Goal: Transaction & Acquisition: Obtain resource

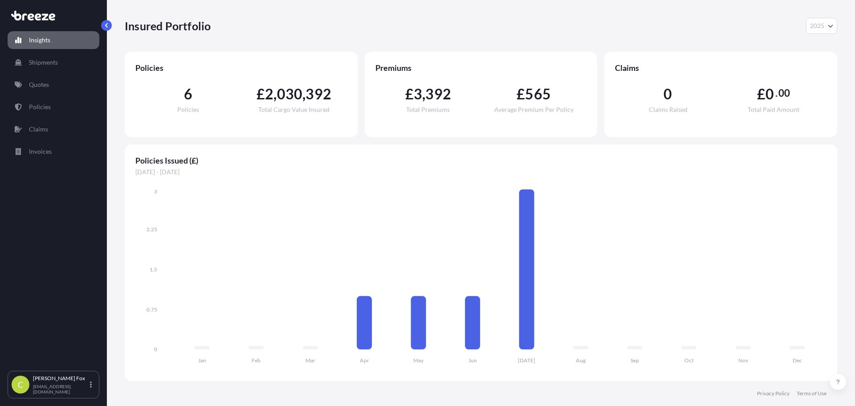
select select "2025"
click at [35, 81] on p "Quotes" at bounding box center [39, 84] width 20 height 9
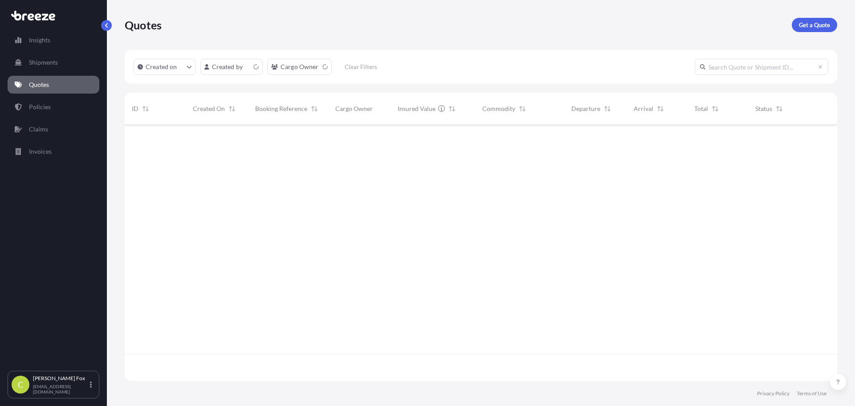
scroll to position [254, 706]
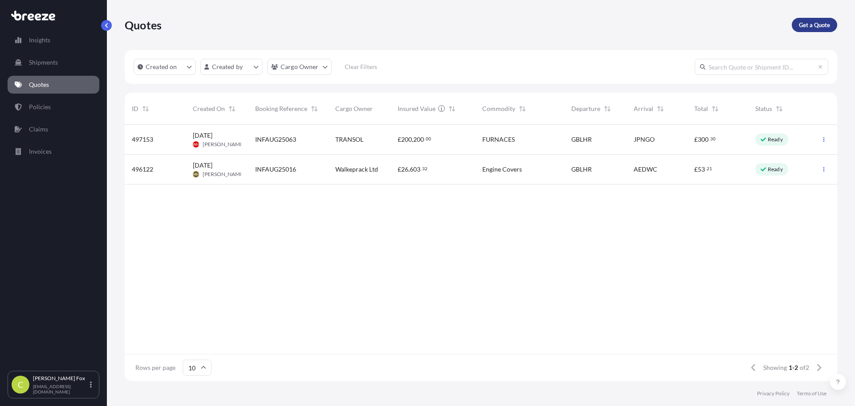
click at [814, 24] on p "Get a Quote" at bounding box center [814, 24] width 31 height 9
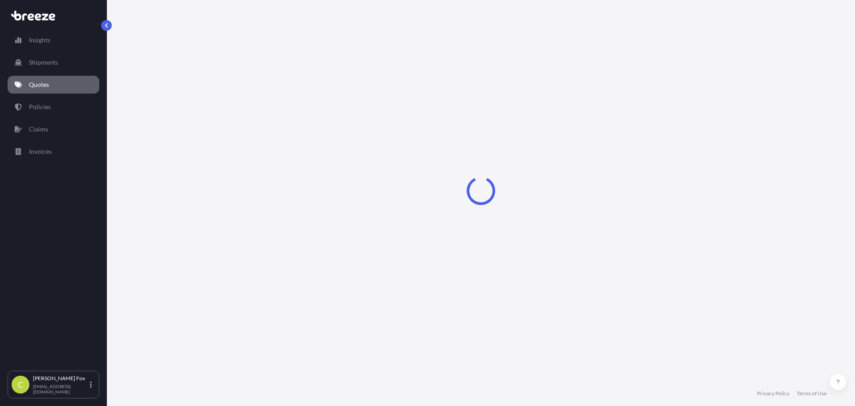
select select "Sea"
select select "1"
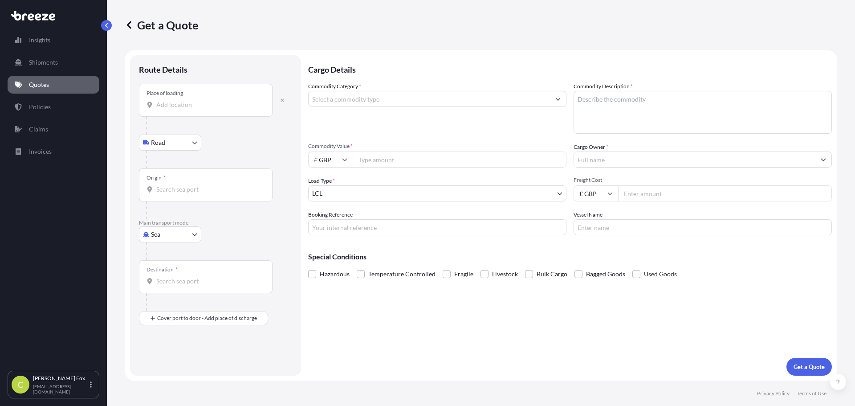
click at [177, 108] on input "Place of loading" at bounding box center [208, 104] width 105 height 9
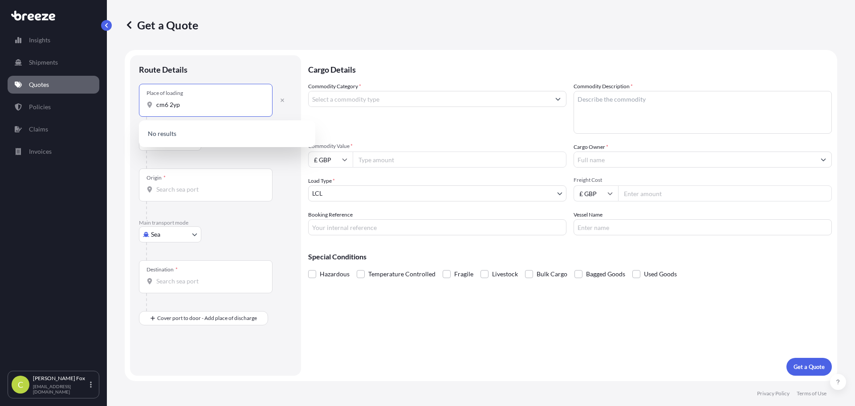
drag, startPoint x: 186, startPoint y: 106, endPoint x: 125, endPoint y: 103, distance: 61.5
click at [136, 105] on div "Route Details Place of loading cm6 [GEOGRAPHIC_DATA] Rail Origin * Main transpo…" at bounding box center [215, 215] width 171 height 320
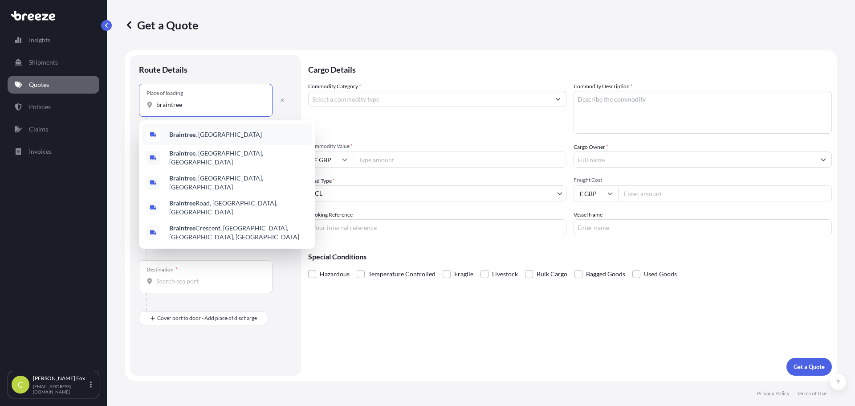
click at [187, 133] on b "Braintree" at bounding box center [182, 134] width 26 height 8
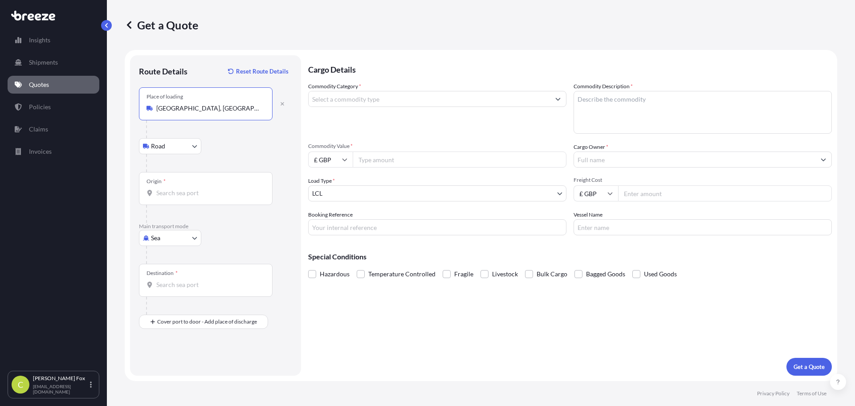
type input "[GEOGRAPHIC_DATA], [GEOGRAPHIC_DATA]"
click at [170, 194] on input "Origin *" at bounding box center [208, 192] width 105 height 9
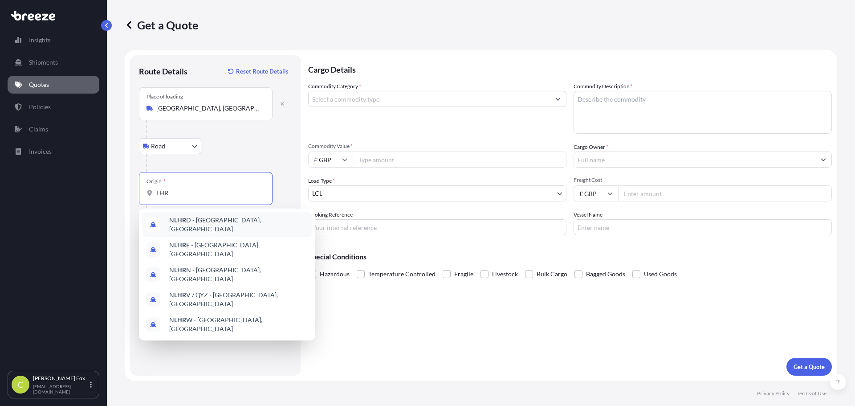
click at [177, 196] on input "LHR" at bounding box center [208, 192] width 105 height 9
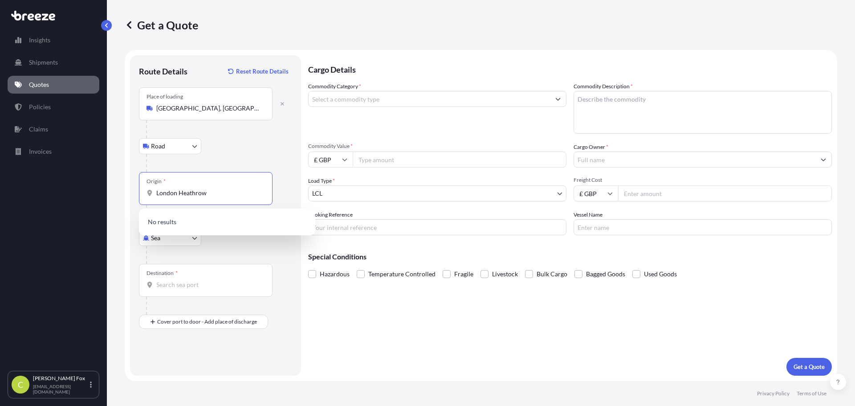
click at [212, 195] on input "London Heathrow" at bounding box center [208, 192] width 105 height 9
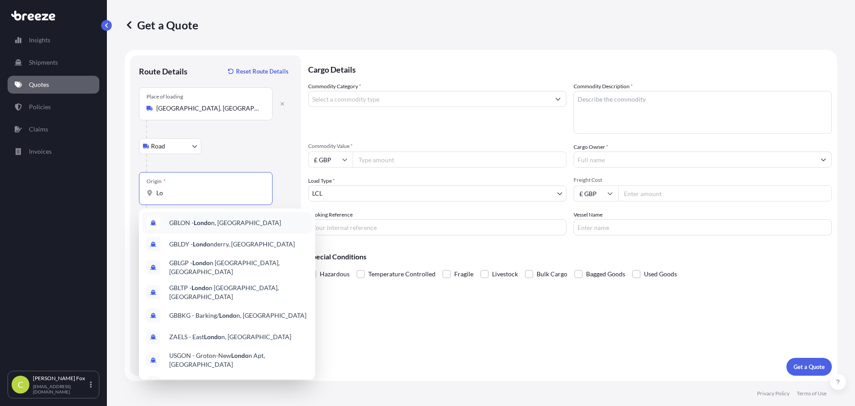
type input "L"
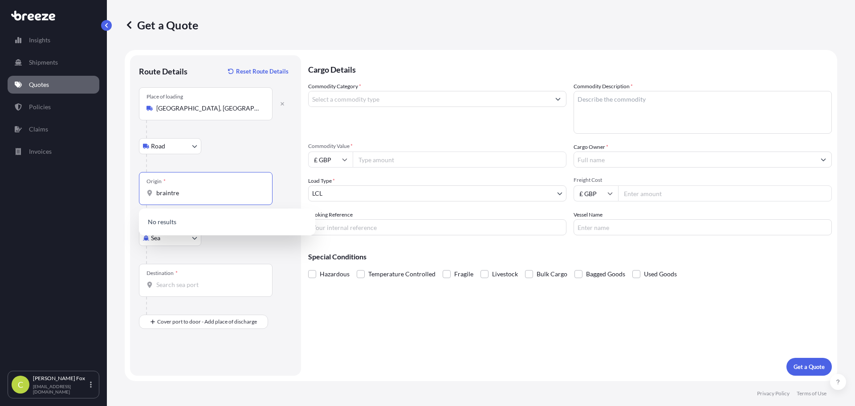
type input "braintree"
drag, startPoint x: 200, startPoint y: 193, endPoint x: 131, endPoint y: 183, distance: 69.3
click at [142, 185] on div "Origin * braintree" at bounding box center [206, 188] width 134 height 33
type input "g"
click at [187, 191] on input "Origin *" at bounding box center [208, 192] width 105 height 9
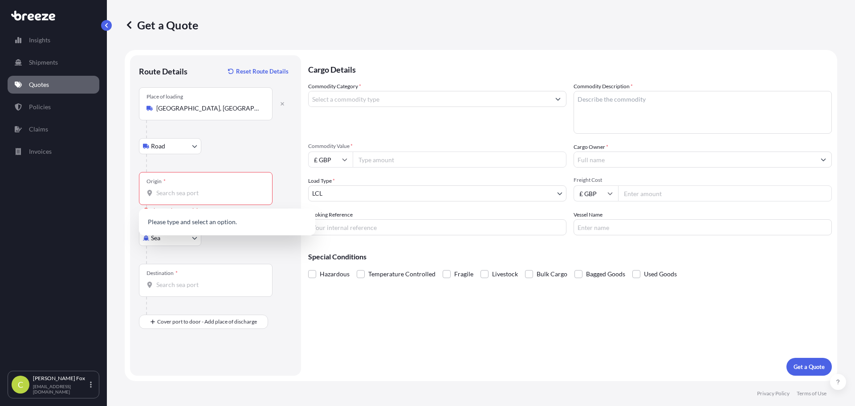
click at [240, 249] on div at bounding box center [219, 255] width 146 height 18
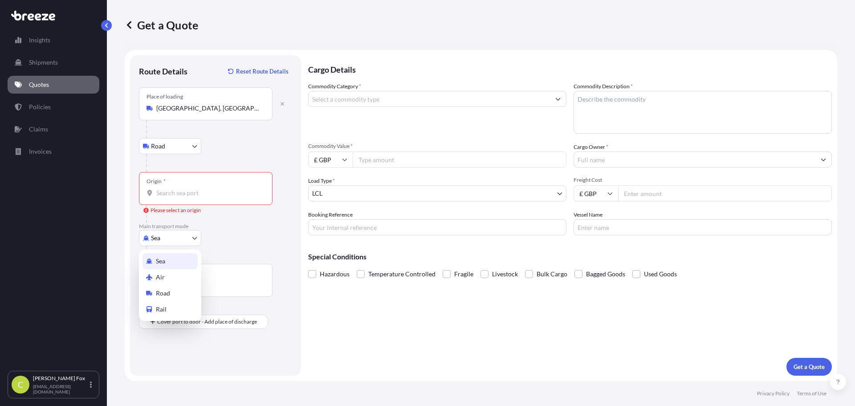
click at [197, 240] on body "Insights Shipments Quotes Policies Claims Invoices C [PERSON_NAME] [EMAIL_ADDRE…" at bounding box center [427, 203] width 855 height 406
click at [182, 289] on div "Road" at bounding box center [169, 293] width 55 height 16
select select "Road"
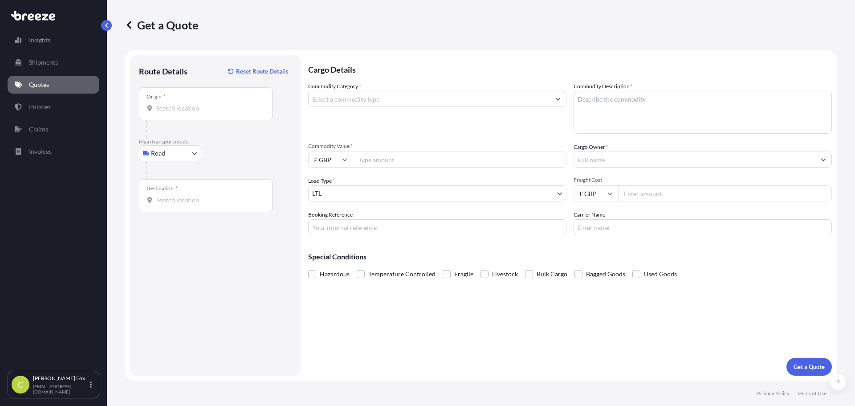
click at [188, 99] on div "Origin *" at bounding box center [206, 103] width 134 height 33
click at [188, 104] on input "Origin *" at bounding box center [208, 108] width 105 height 9
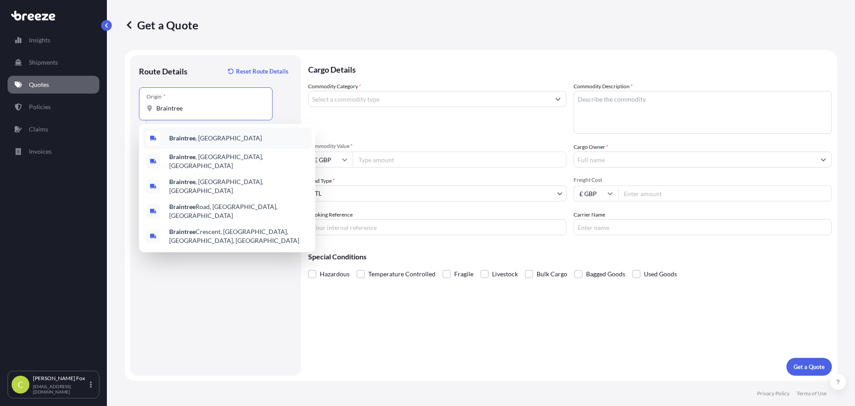
click at [195, 138] on span "[GEOGRAPHIC_DATA] , [GEOGRAPHIC_DATA]" at bounding box center [215, 138] width 93 height 9
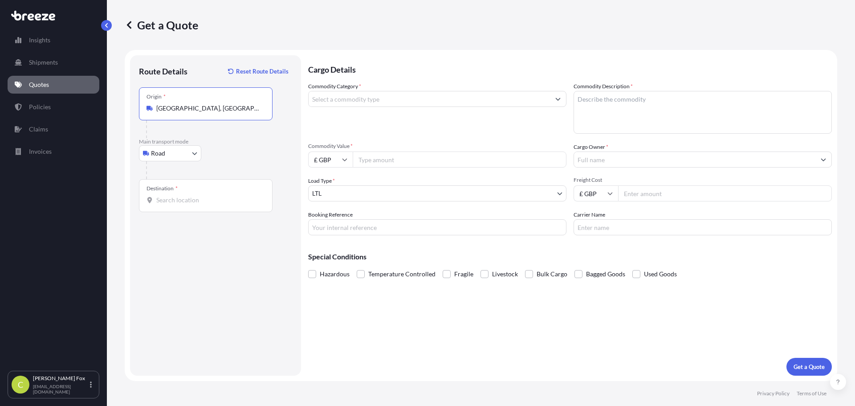
type input "[GEOGRAPHIC_DATA], [GEOGRAPHIC_DATA]"
click at [176, 202] on input "Destination *" at bounding box center [208, 199] width 105 height 9
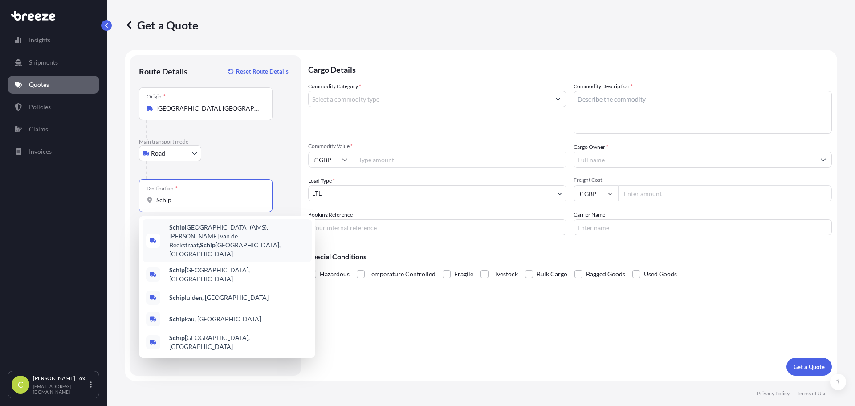
click at [216, 226] on span "[GEOGRAPHIC_DATA] (AMS), [PERSON_NAME] van de Beekstraat, Schip hol, [GEOGRAPHI…" at bounding box center [238, 241] width 139 height 36
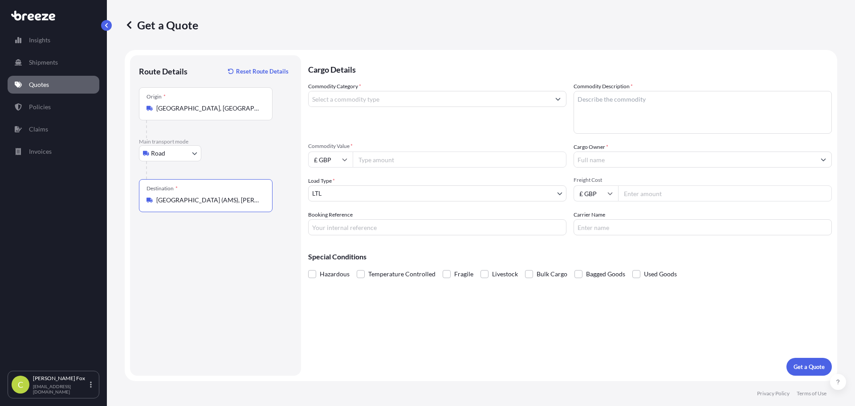
type input "[GEOGRAPHIC_DATA] (AMS), [PERSON_NAME] van de Beekstraat, [GEOGRAPHIC_DATA], [G…"
click at [440, 105] on input "Commodity Category *" at bounding box center [429, 99] width 241 height 16
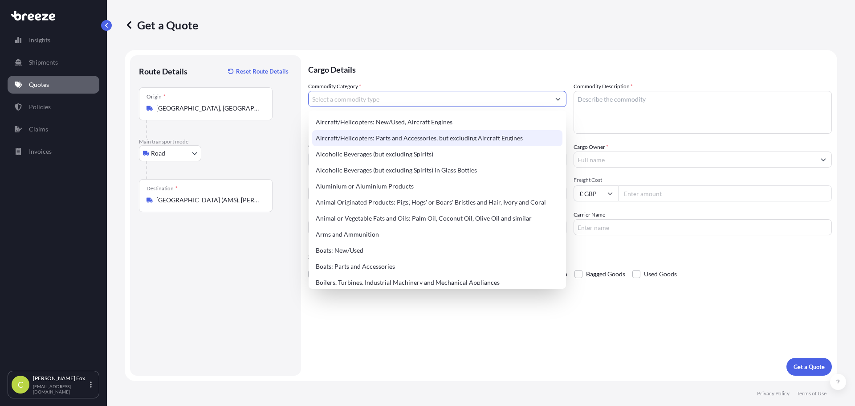
click at [419, 141] on div "Aircraft/Helicopters: Parts and Accessories, but excluding Aircraft Engines" at bounding box center [437, 138] width 250 height 16
type input "Aircraft/Helicopters: Parts and Accessories, but excluding Aircraft Engines"
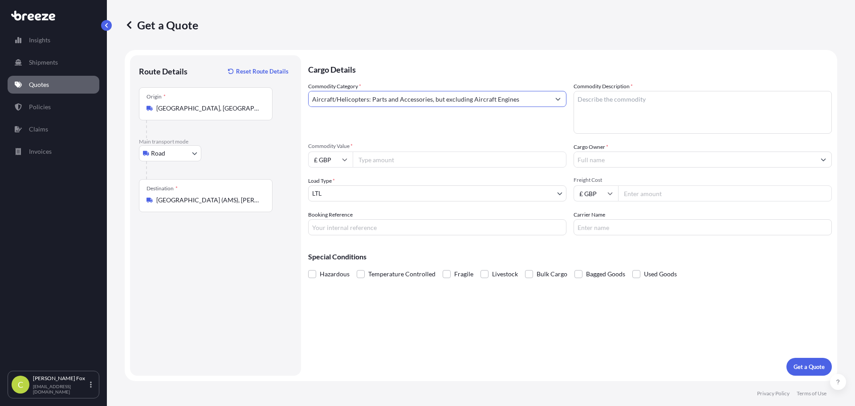
click at [595, 102] on textarea "Commodity Description *" at bounding box center [703, 112] width 258 height 43
type textarea "Panel"
click at [393, 161] on input "Commodity Value *" at bounding box center [460, 159] width 214 height 16
type input "50000"
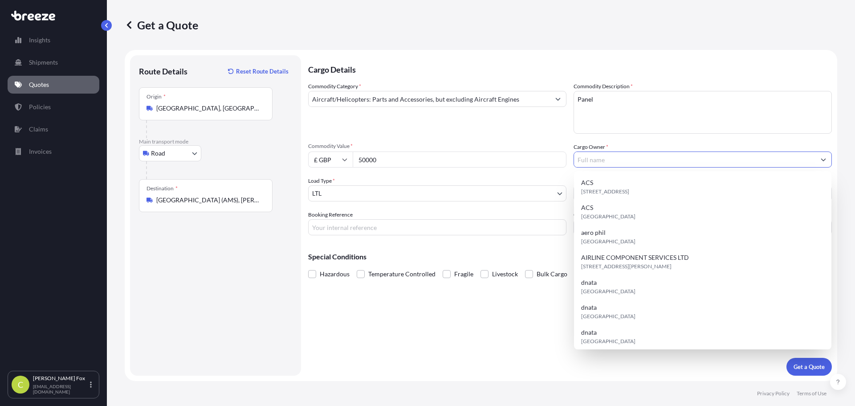
click at [587, 162] on input "Cargo Owner *" at bounding box center [694, 159] width 241 height 16
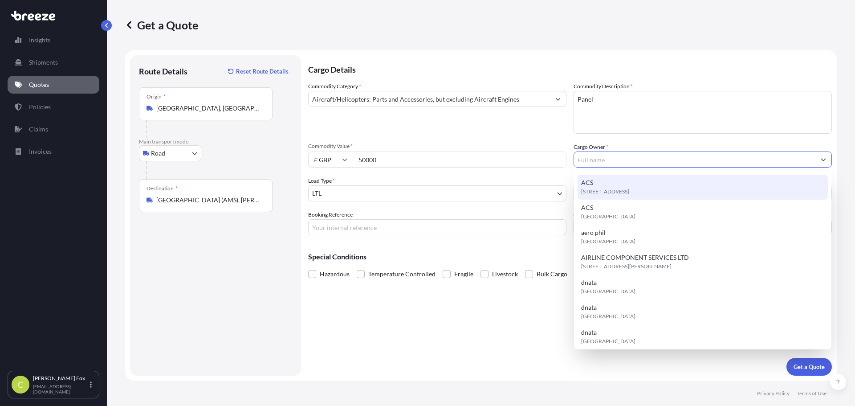
click at [602, 184] on div "[STREET_ADDRESS]" at bounding box center [703, 187] width 250 height 25
type input "ACS"
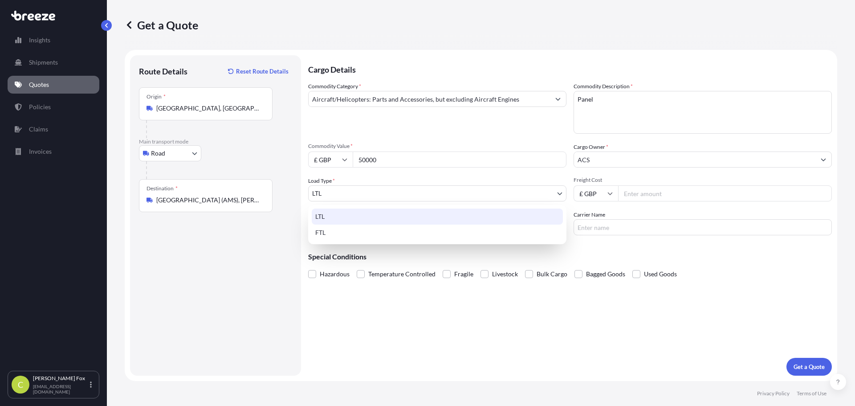
click at [384, 191] on body "15 options available. Insights Shipments Quotes Policies Claims Invoices C [PER…" at bounding box center [427, 203] width 855 height 406
click at [351, 231] on div "FTL" at bounding box center [437, 232] width 251 height 16
select select "2"
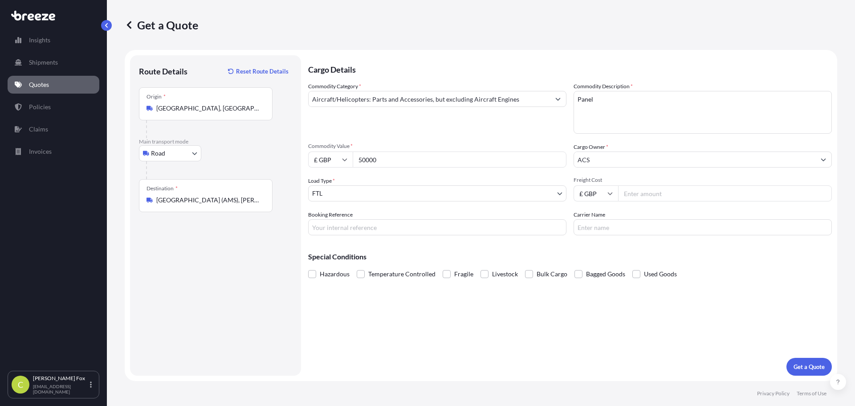
click at [657, 193] on input "Freight Cost" at bounding box center [725, 193] width 214 height 16
type input "1500"
click at [812, 368] on p "Get a Quote" at bounding box center [808, 366] width 31 height 9
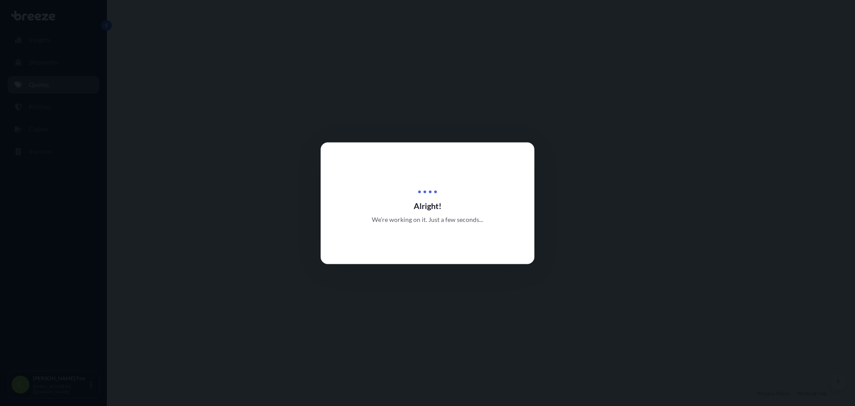
select select "Road"
select select "2"
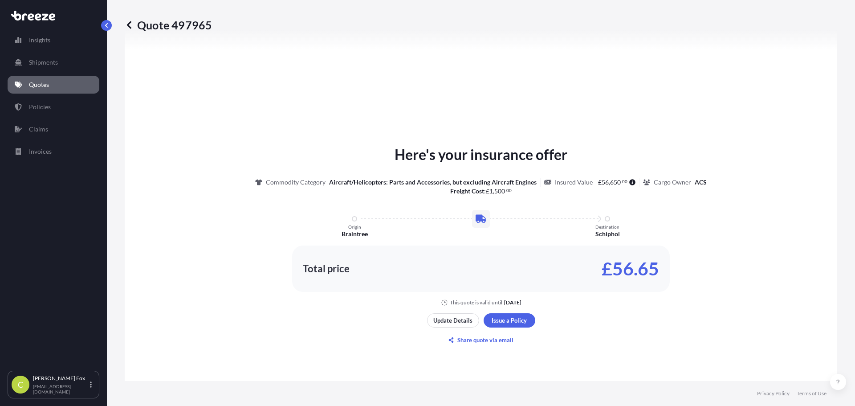
scroll to position [357, 0]
